Goal: Information Seeking & Learning: Learn about a topic

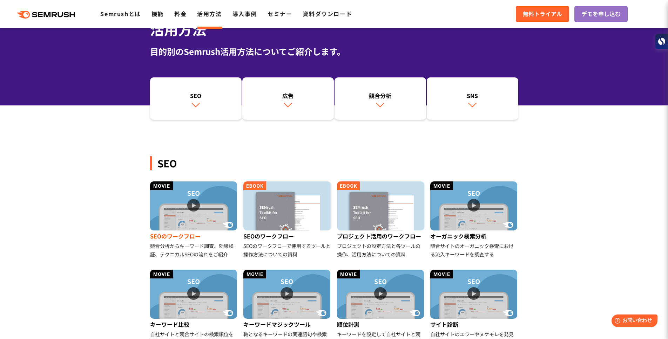
scroll to position [44, 0]
click at [177, 238] on div "SEOのワークフロー" at bounding box center [194, 236] width 88 height 11
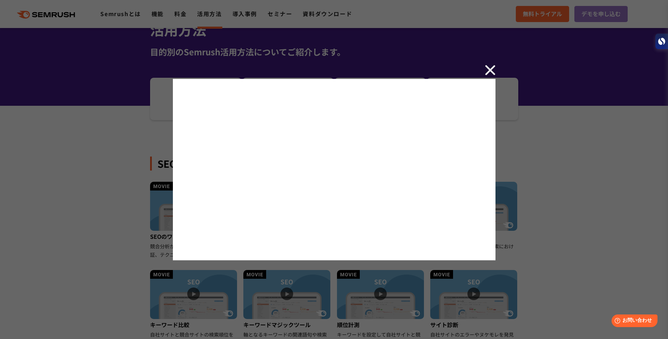
click at [54, 216] on div at bounding box center [334, 169] width 668 height 339
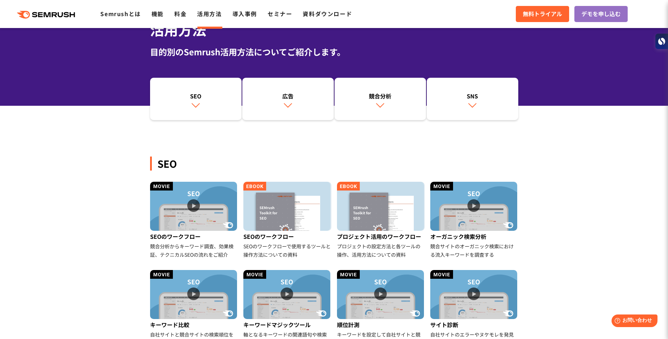
click at [269, 132] on div "SEO SEOのワークフロー 競合分析からキーワード調査、効果検証、テクニカルSEOの流れをご紹介 SEOのワークフロー SEOのワークフローで使用するツール…" at bounding box center [334, 242] width 368 height 250
click at [405, 94] on div "競合分析" at bounding box center [380, 96] width 85 height 8
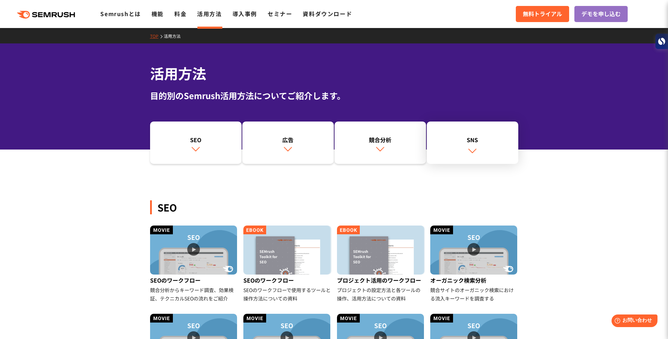
click at [458, 153] on link "SNS" at bounding box center [473, 143] width 92 height 43
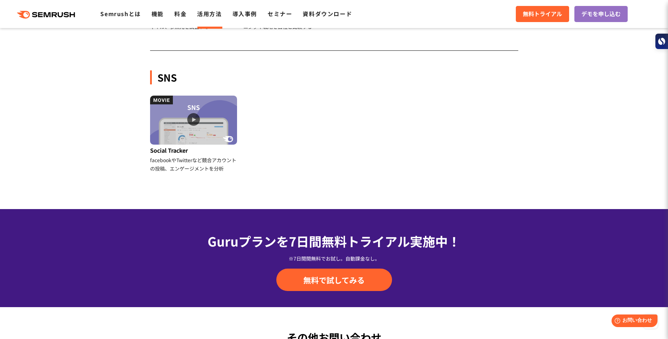
scroll to position [686, 0]
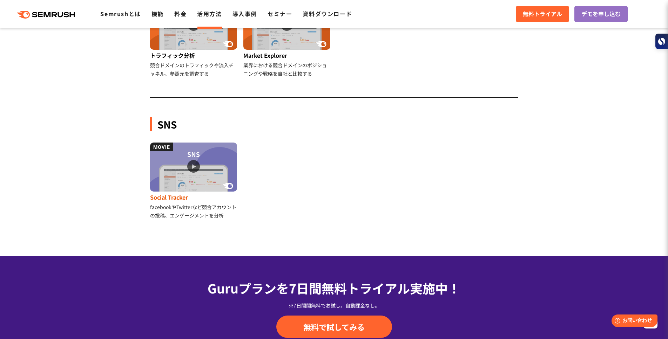
click at [190, 167] on img at bounding box center [193, 167] width 87 height 49
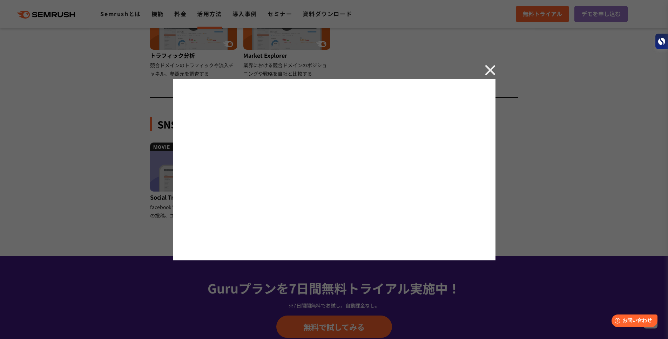
click at [19, 202] on div at bounding box center [334, 169] width 668 height 339
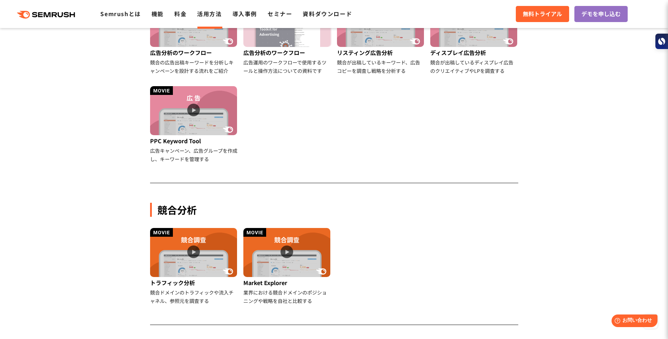
scroll to position [454, 0]
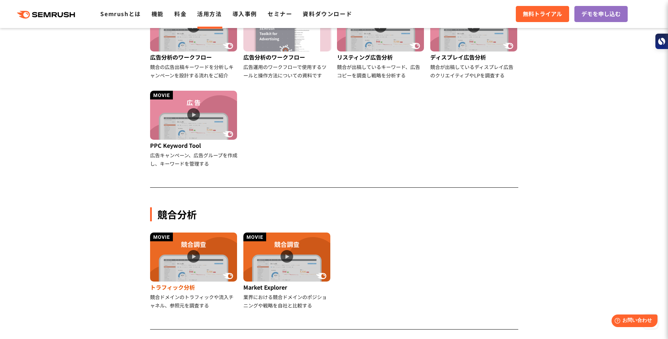
click at [167, 256] on img at bounding box center [193, 257] width 87 height 49
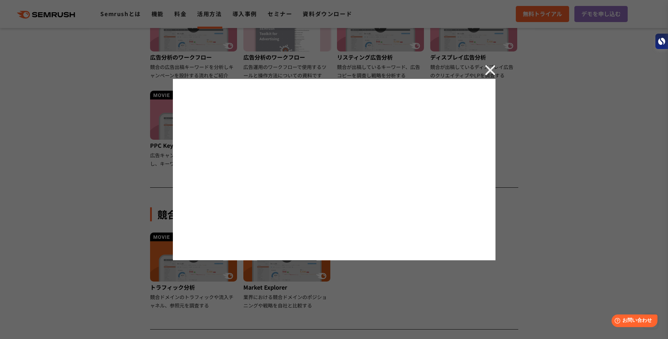
click at [485, 73] on img at bounding box center [490, 70] width 11 height 11
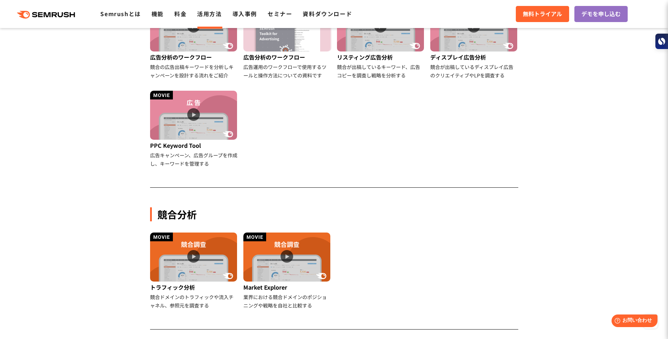
click at [531, 134] on section "SEO SEOのワークフロー 競合分析からキーワード調査、効果検証、テクニカルSEOの流れをご紹介 SEOのワークフロー SEOのワークフローで使用するツール…" at bounding box center [334, 90] width 668 height 764
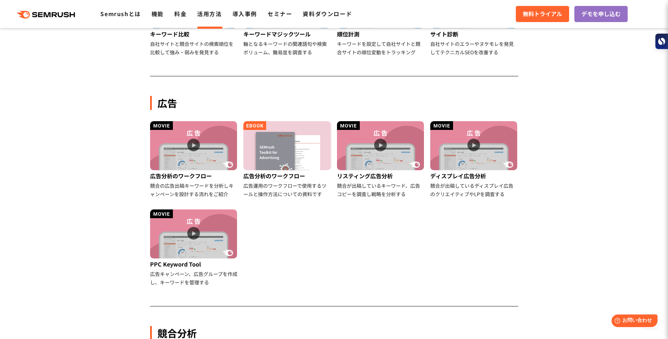
scroll to position [143, 0]
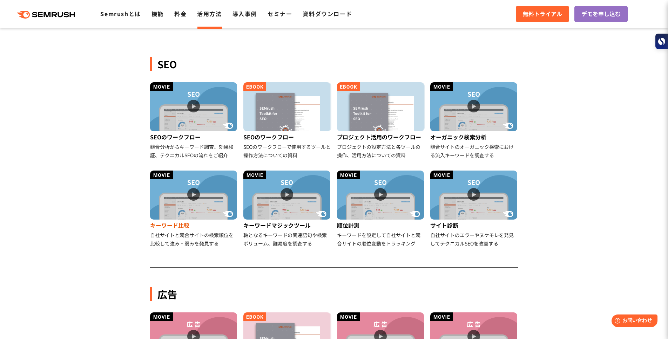
drag, startPoint x: 50, startPoint y: 215, endPoint x: 230, endPoint y: 222, distance: 180.7
click at [377, 197] on img at bounding box center [380, 195] width 87 height 49
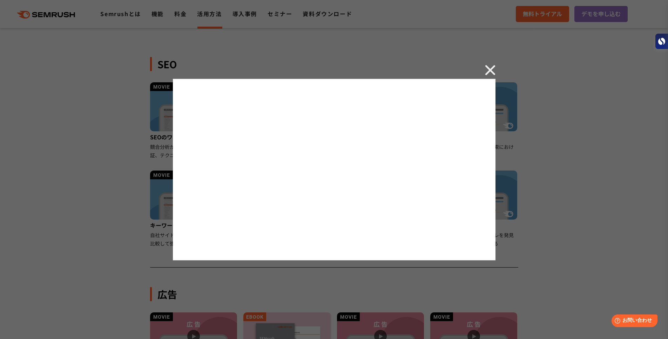
click at [489, 71] on img at bounding box center [490, 70] width 11 height 11
